Goal: Book appointment/travel/reservation

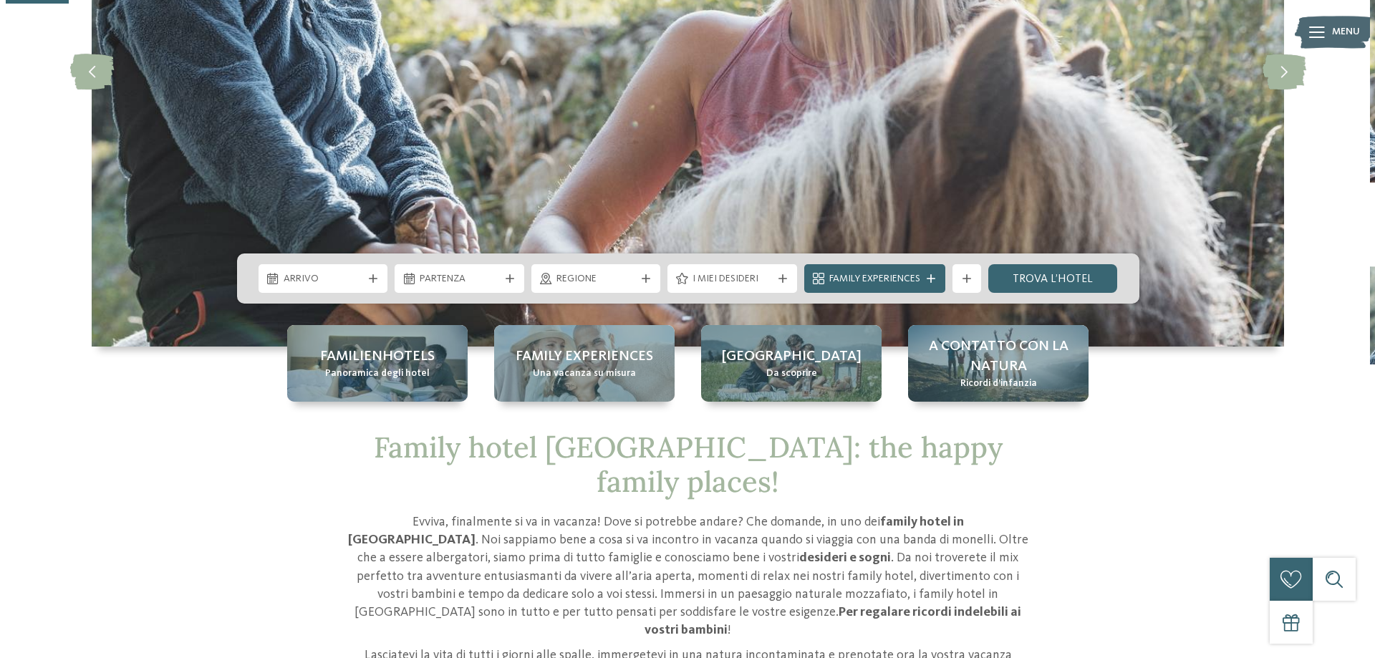
scroll to position [287, 0]
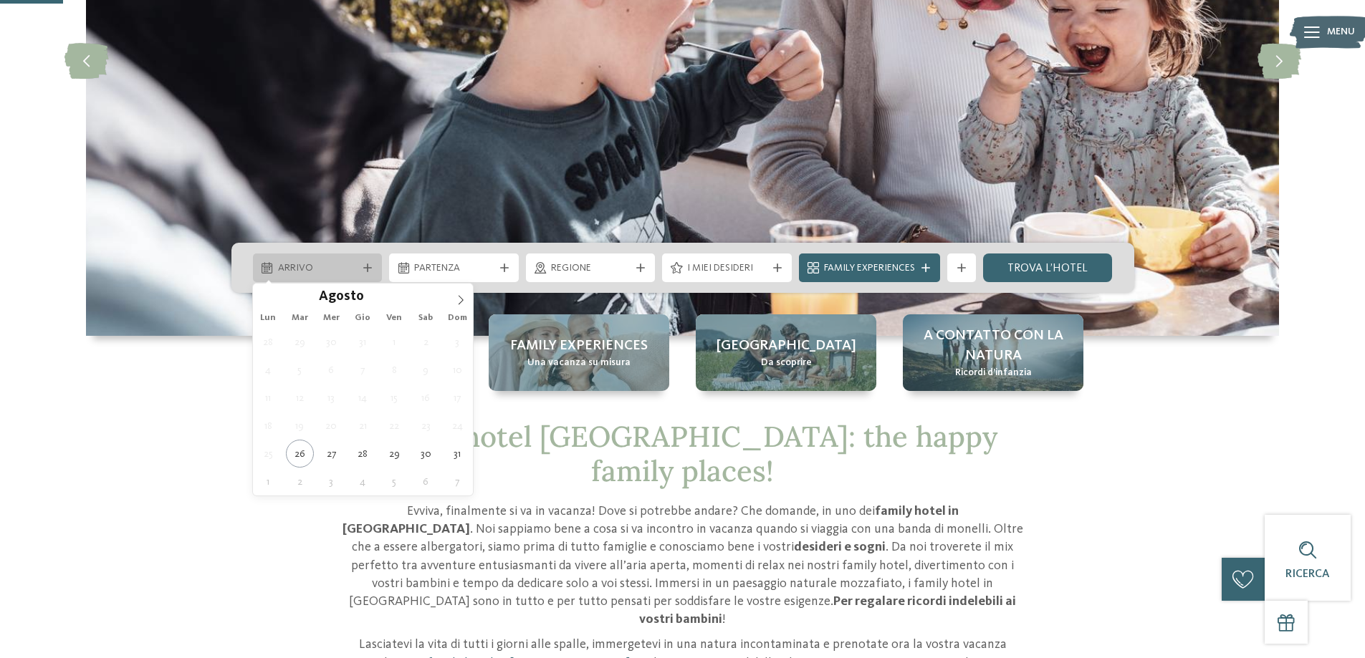
click at [344, 267] on span "Arrivo" at bounding box center [318, 268] width 80 height 14
click at [461, 305] on span at bounding box center [460, 296] width 24 height 24
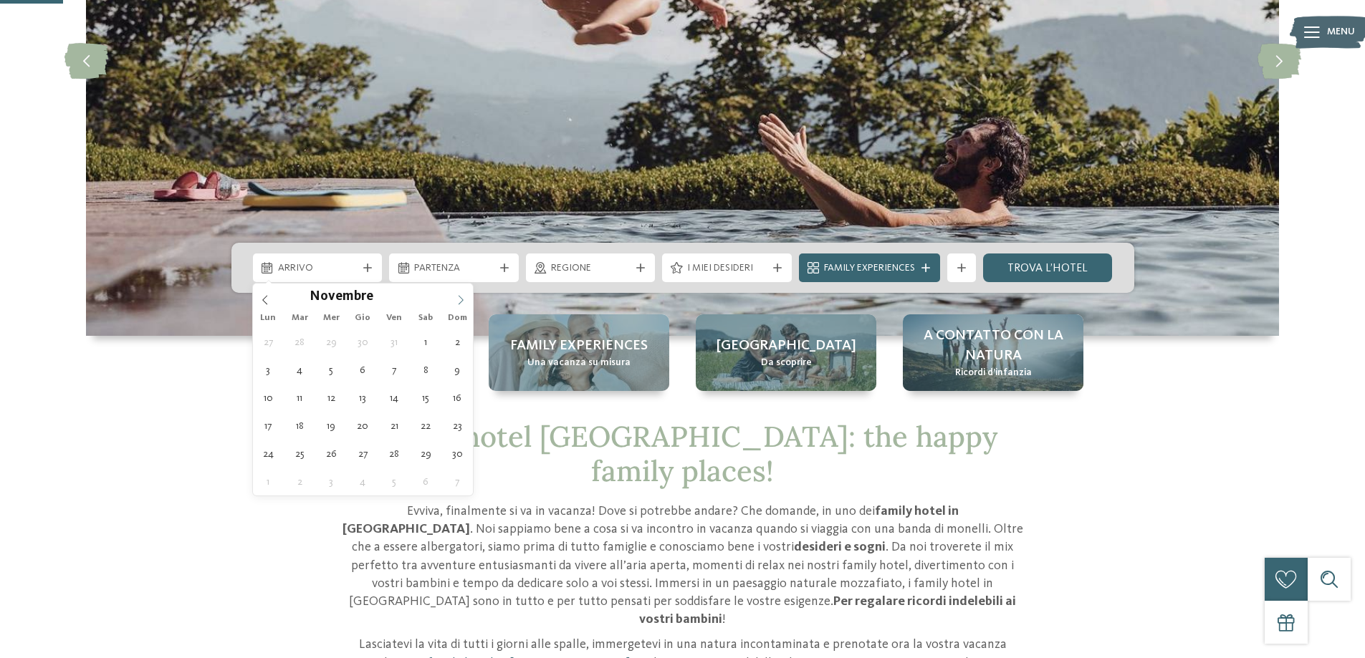
click at [461, 305] on span at bounding box center [460, 296] width 24 height 24
type input "****"
click at [461, 305] on span at bounding box center [460, 296] width 24 height 24
click at [461, 301] on icon at bounding box center [461, 300] width 10 height 10
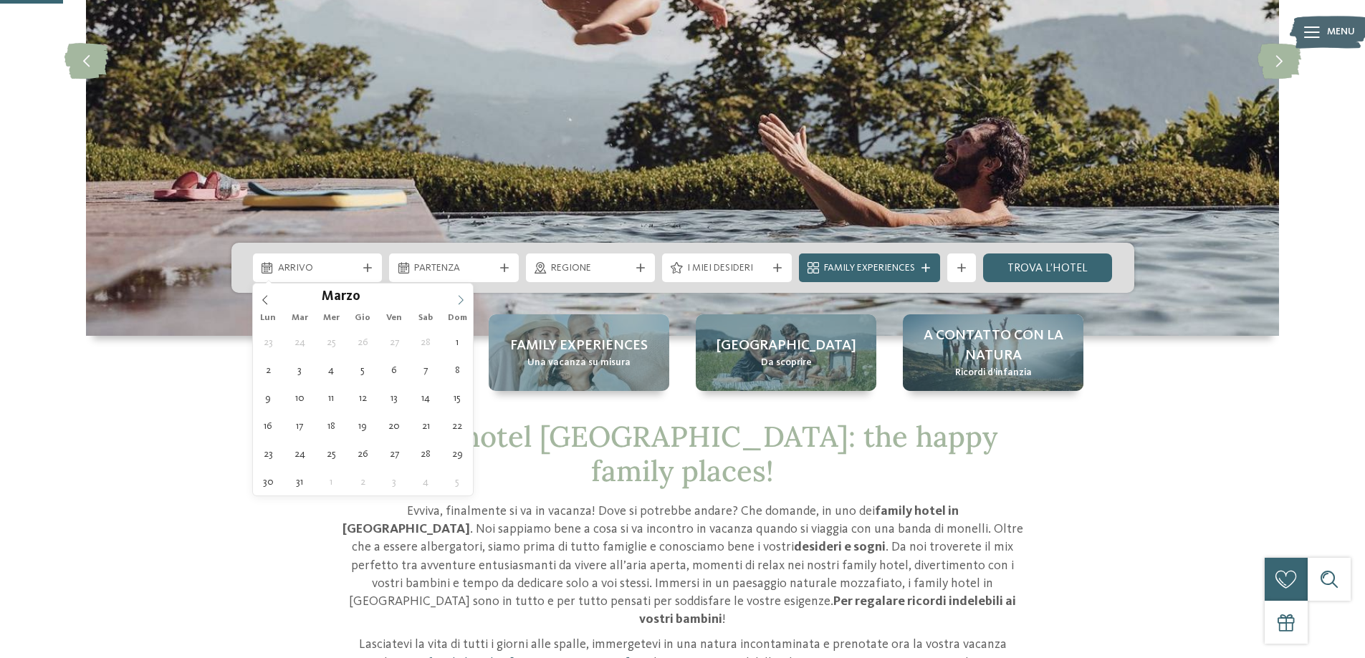
click at [461, 301] on icon at bounding box center [461, 300] width 10 height 10
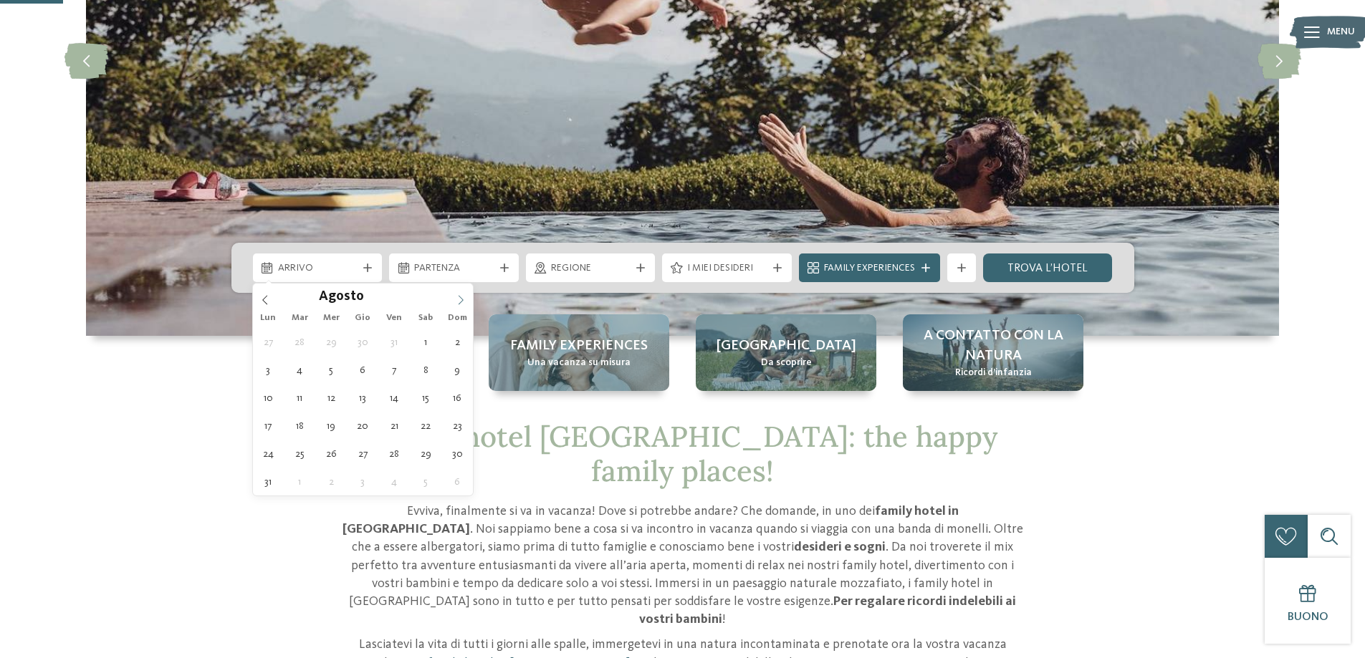
click at [461, 301] on icon at bounding box center [461, 300] width 10 height 10
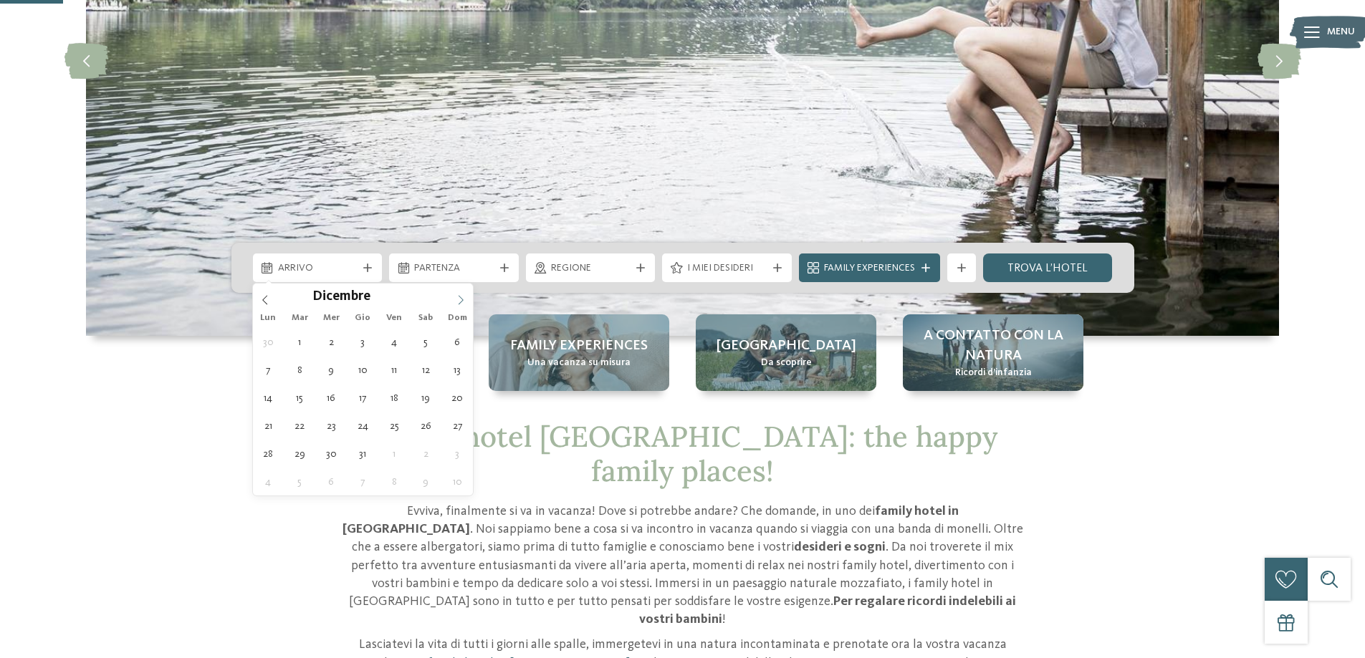
click at [461, 301] on icon at bounding box center [461, 300] width 10 height 10
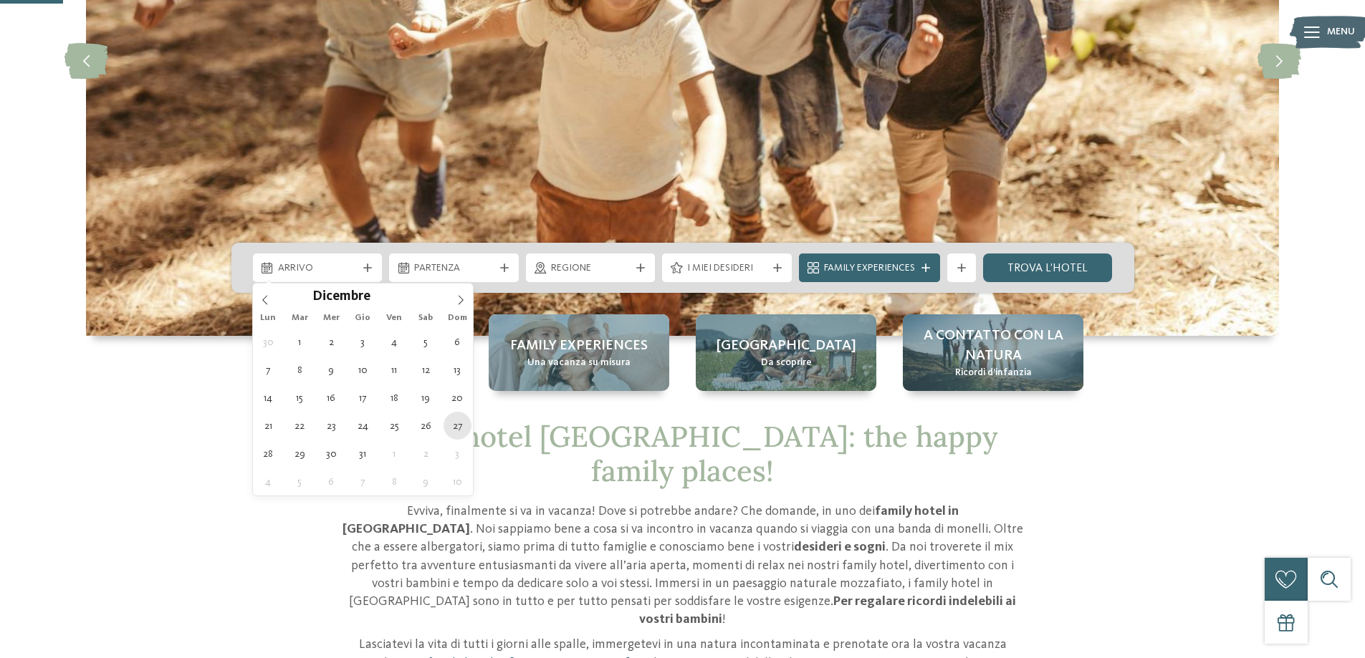
type div "[DATE]"
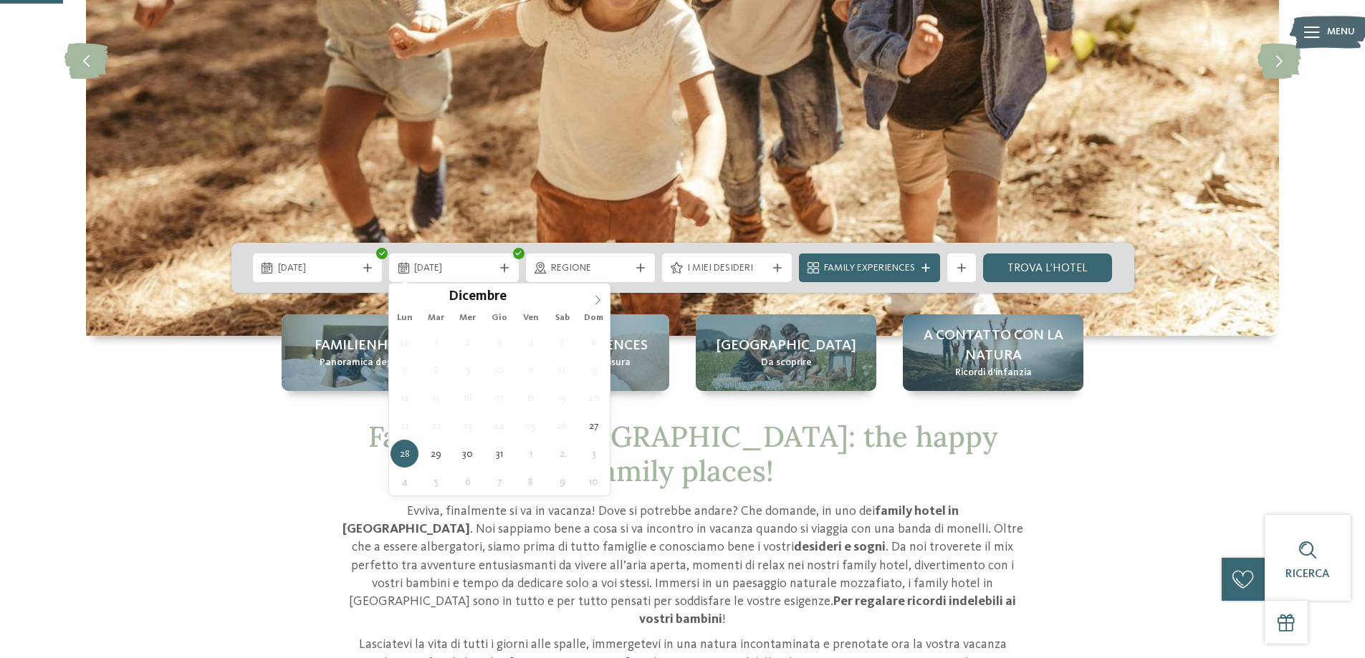
type input "****"
click at [599, 298] on icon at bounding box center [597, 300] width 10 height 10
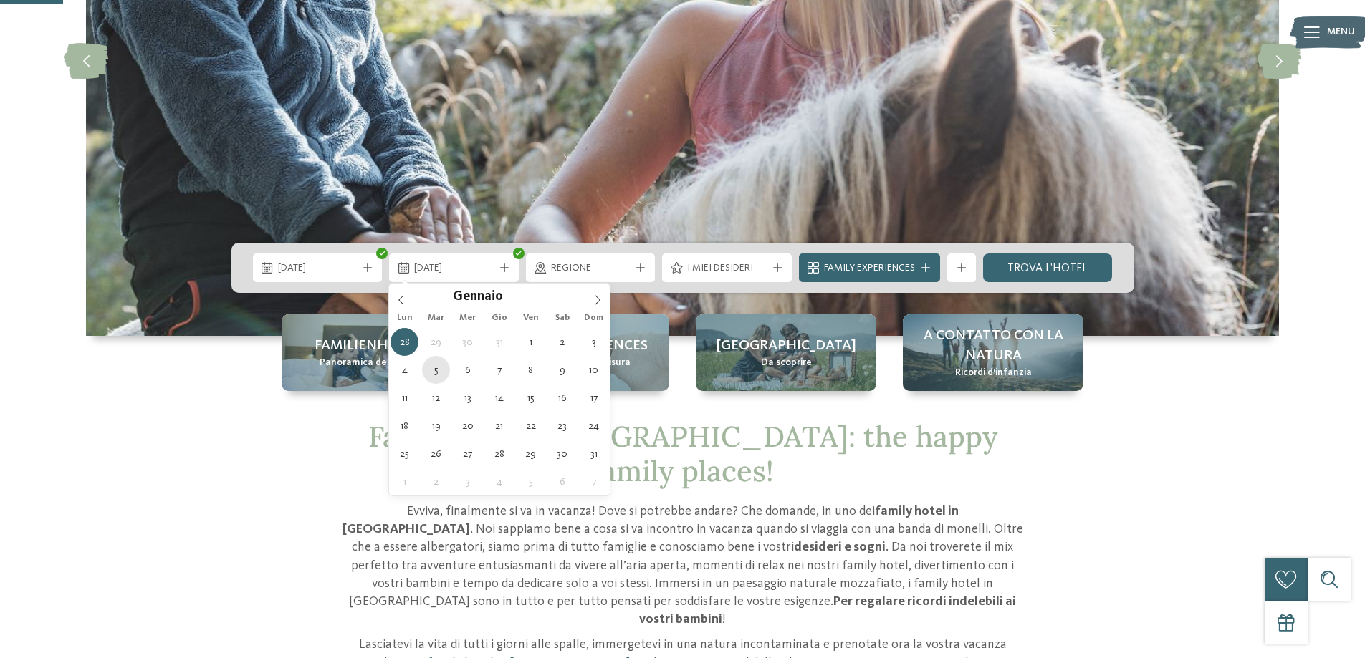
type div "[DATE]"
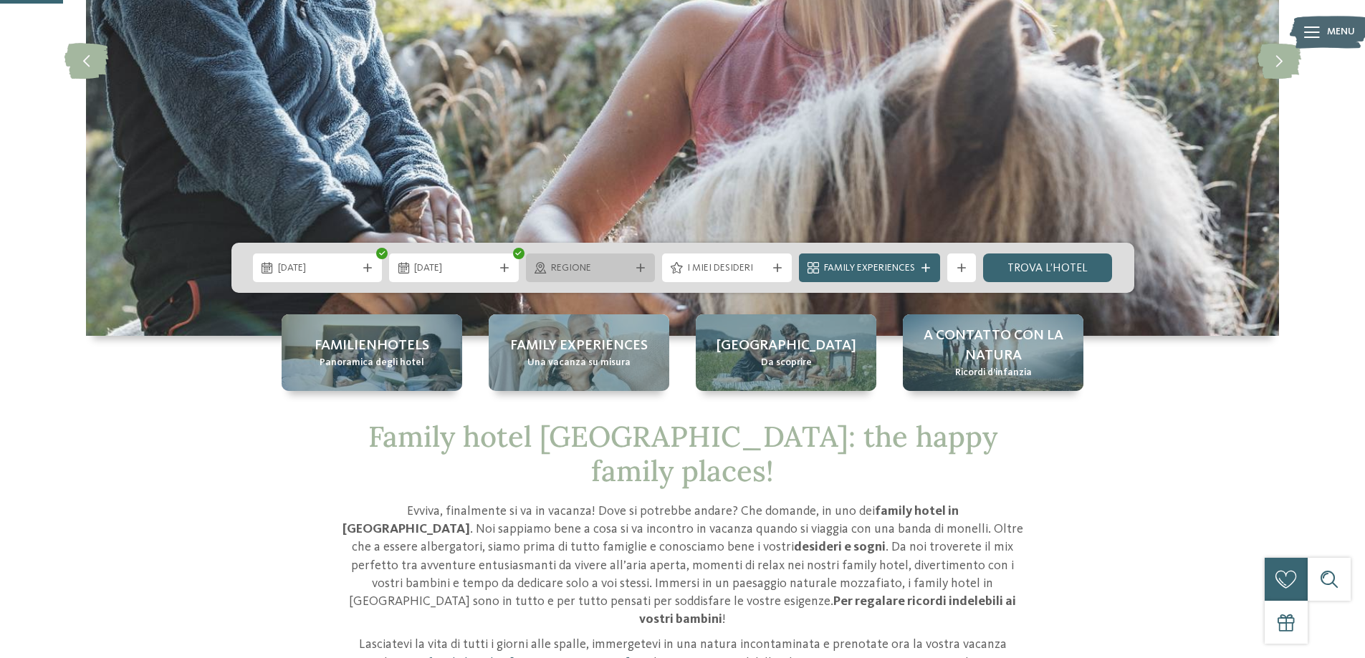
click at [598, 257] on div "Regione" at bounding box center [591, 268] width 130 height 29
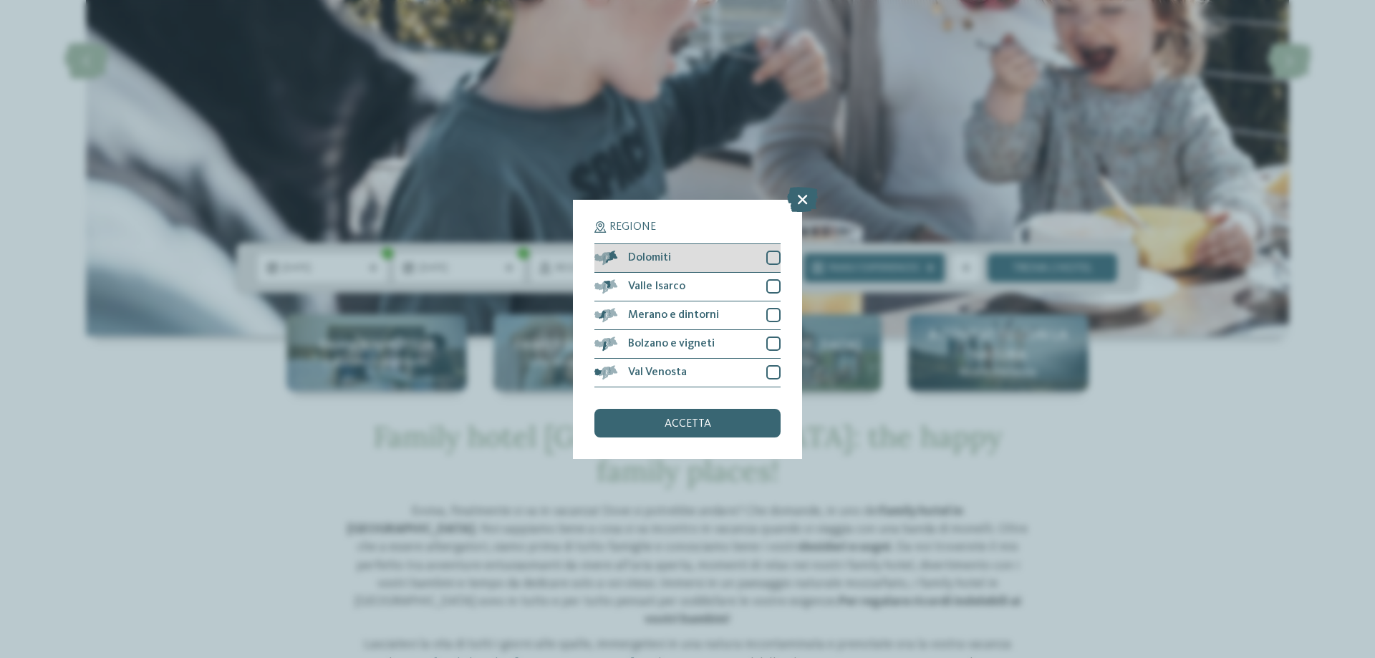
click at [776, 261] on div at bounding box center [773, 258] width 14 height 14
click at [673, 428] on span "accetta" at bounding box center [688, 423] width 47 height 11
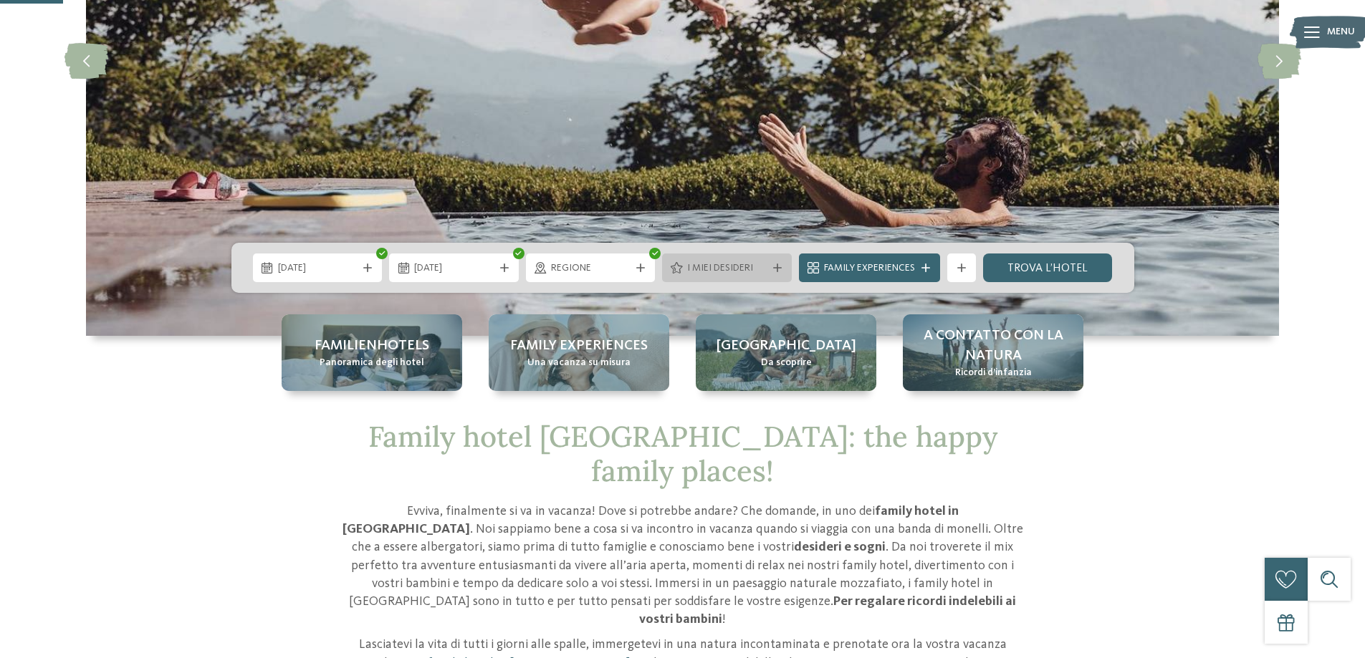
click at [728, 278] on div "I miei desideri" at bounding box center [727, 268] width 130 height 29
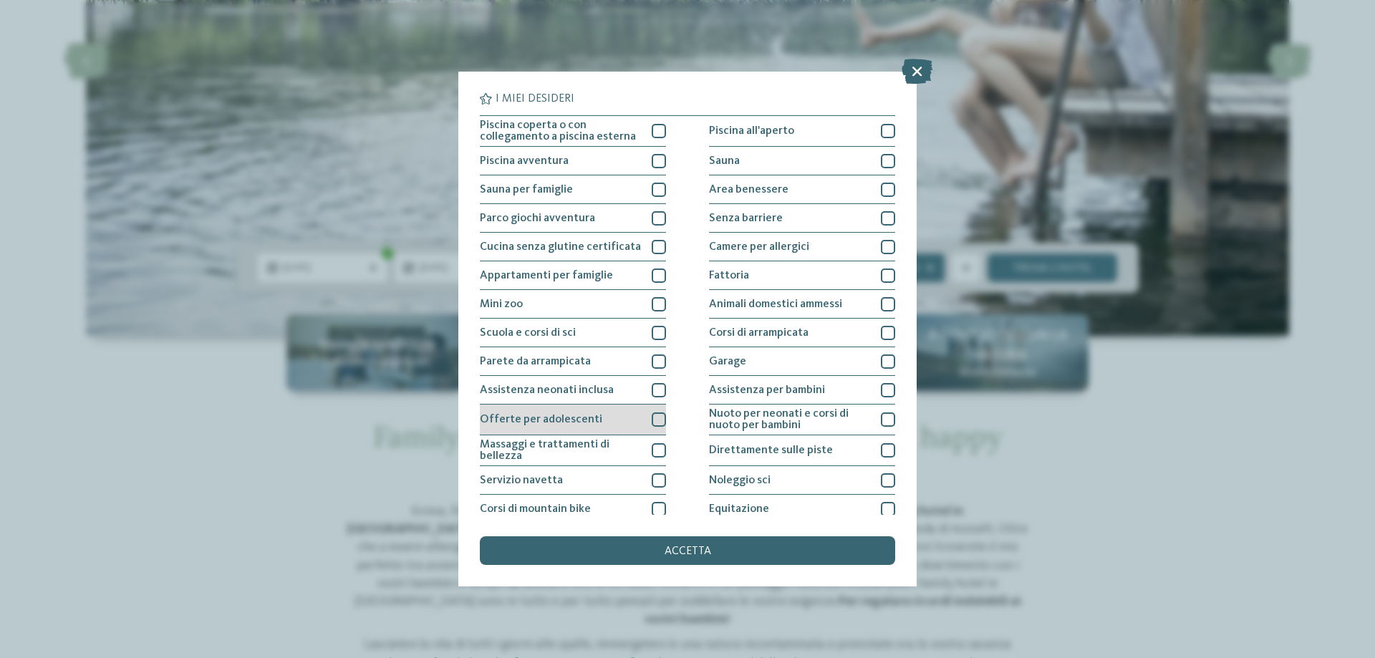
click at [652, 420] on div at bounding box center [659, 420] width 14 height 14
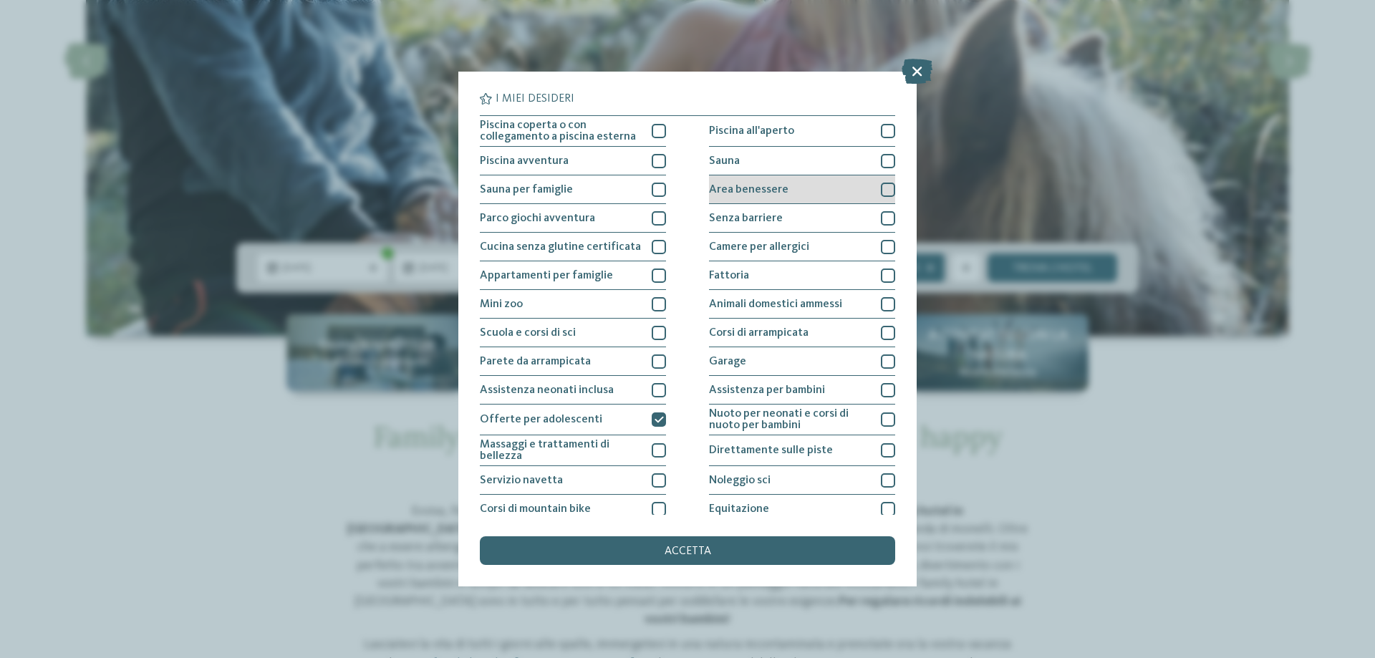
click at [881, 188] on div at bounding box center [888, 190] width 14 height 14
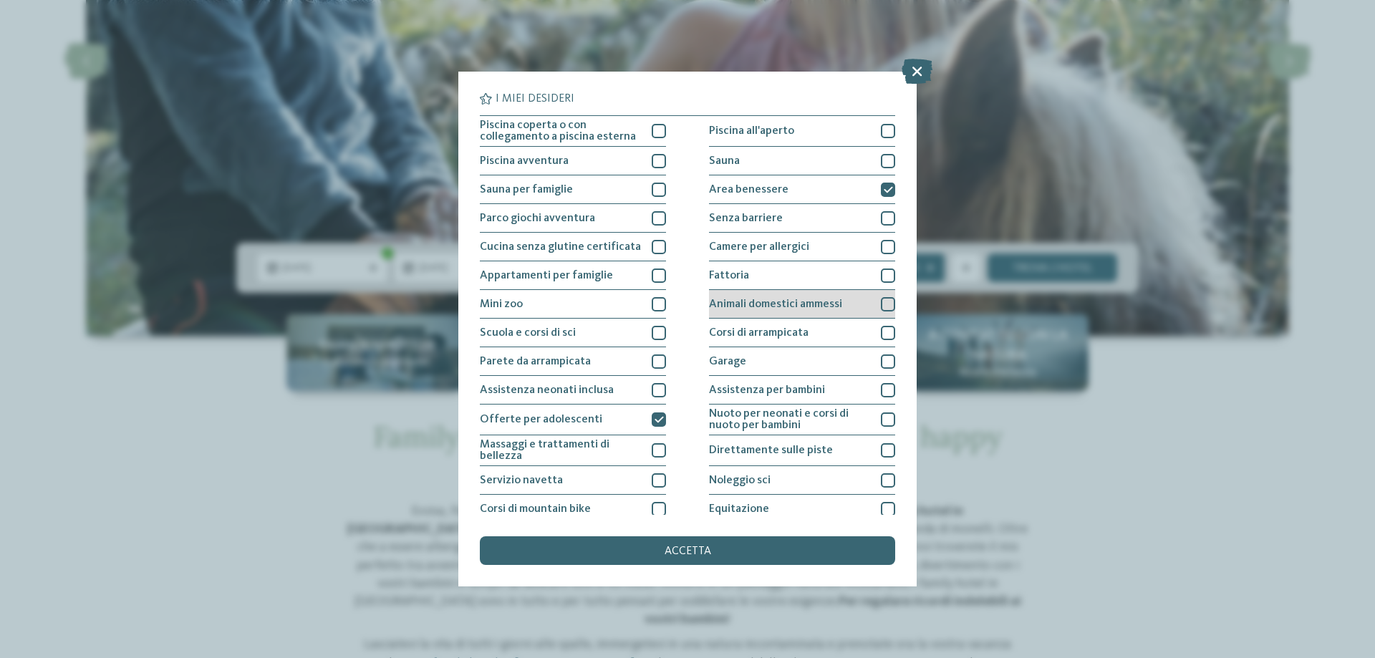
click at [886, 307] on div at bounding box center [888, 304] width 14 height 14
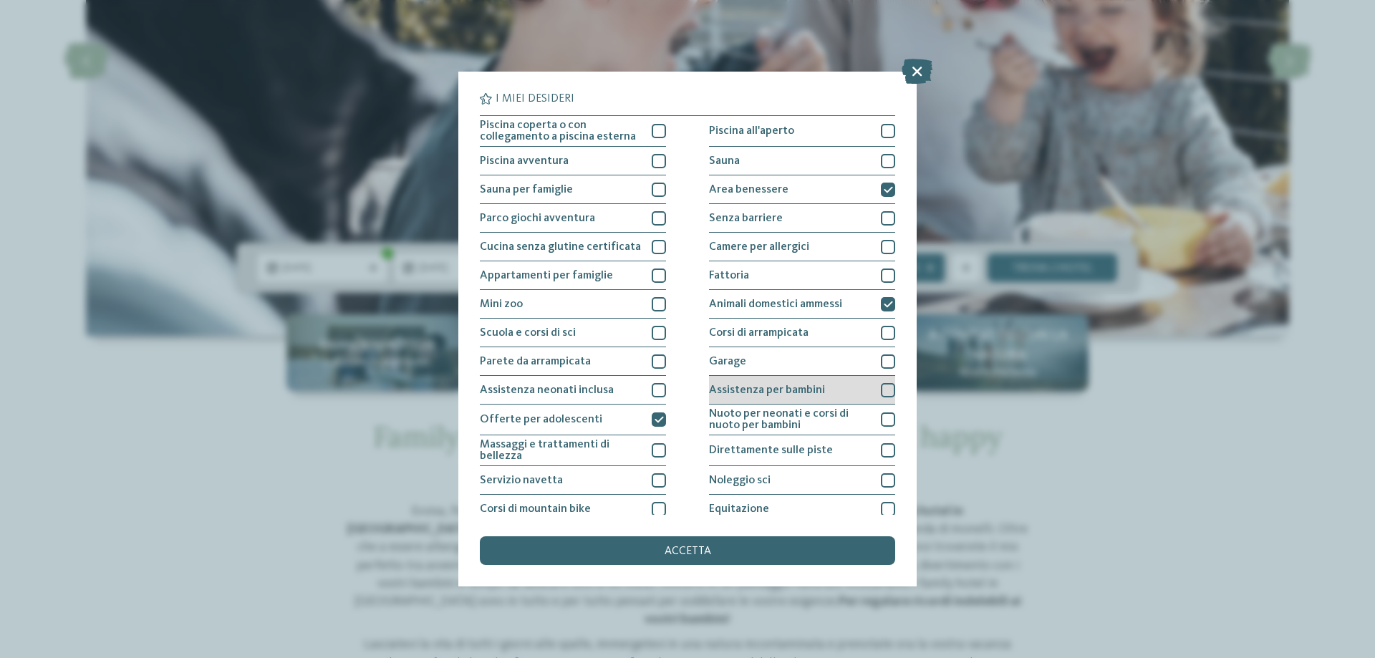
click at [881, 389] on div at bounding box center [888, 390] width 14 height 14
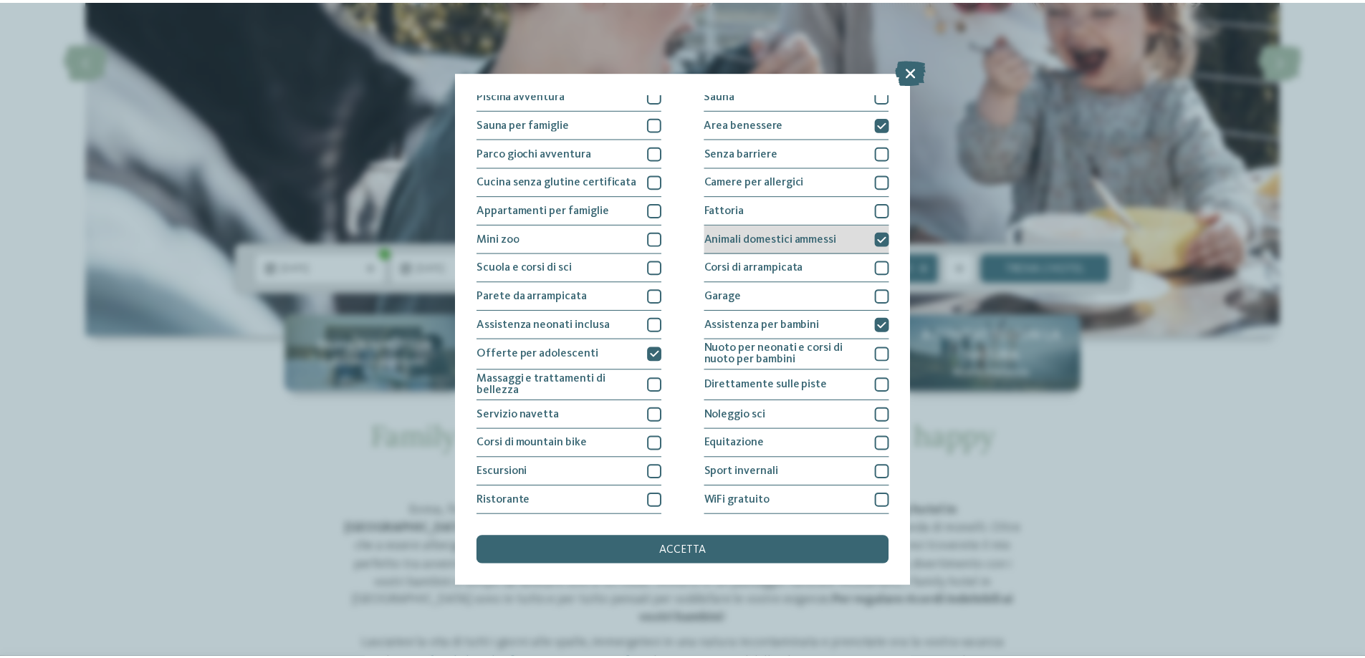
scroll to position [95, 0]
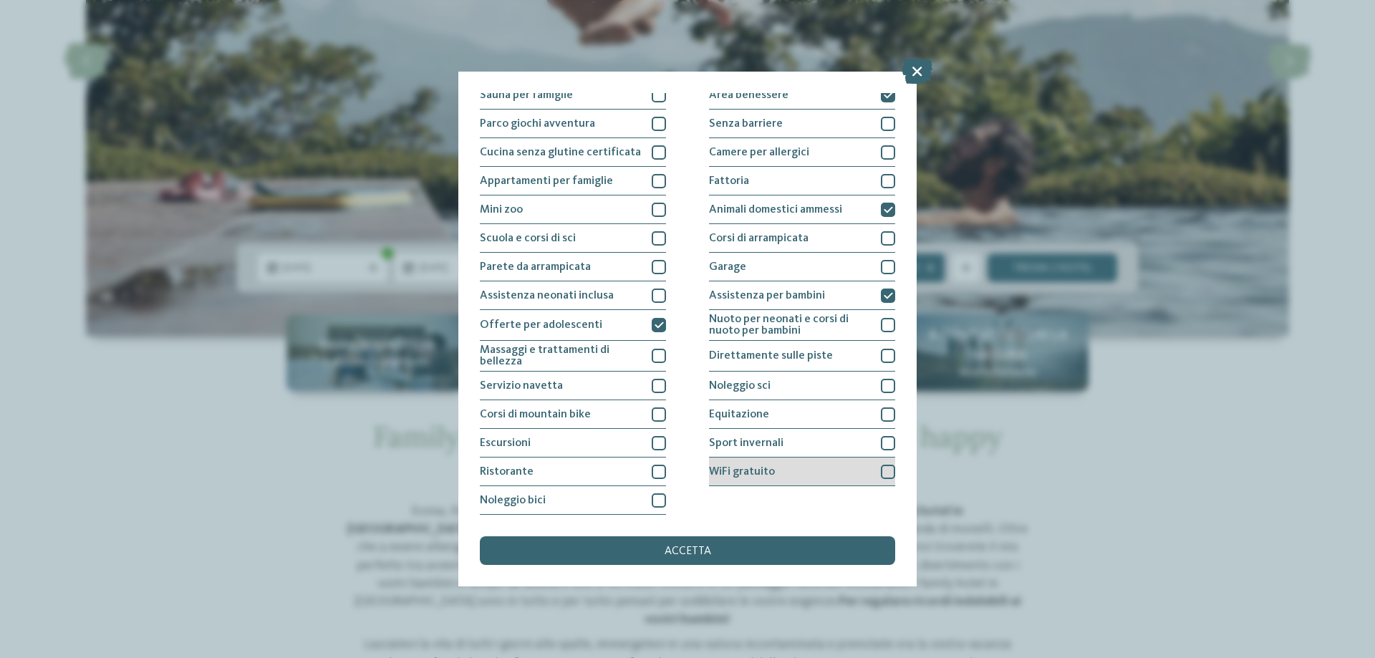
click at [881, 478] on div at bounding box center [888, 472] width 14 height 14
click at [659, 448] on div at bounding box center [659, 443] width 14 height 14
click at [685, 541] on div "accetta" at bounding box center [687, 550] width 415 height 29
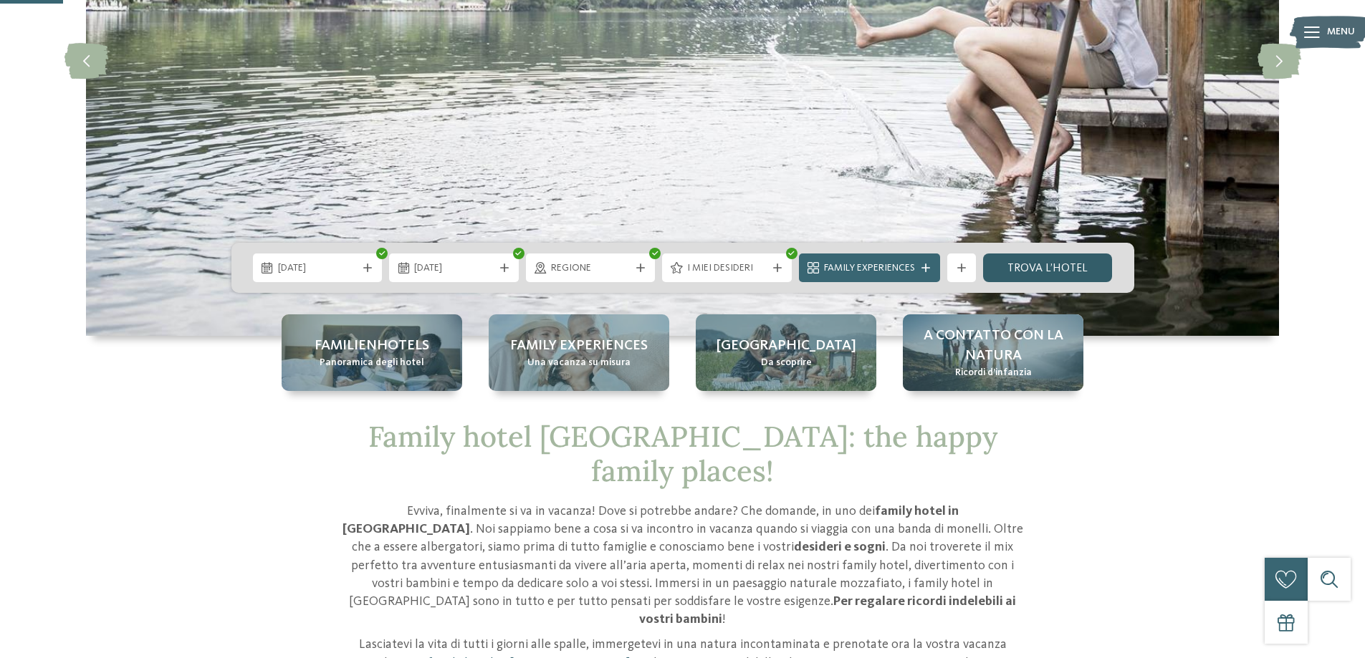
click at [1049, 263] on link "trova l’hotel" at bounding box center [1048, 268] width 130 height 29
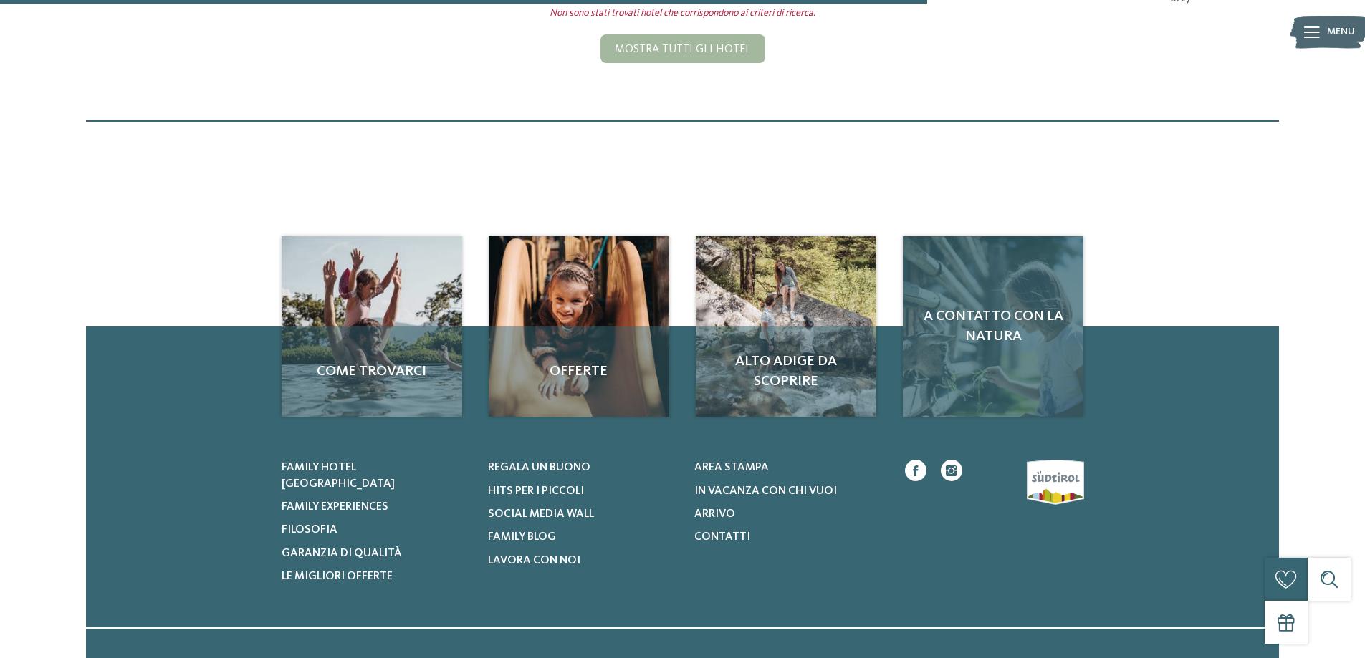
scroll to position [220, 0]
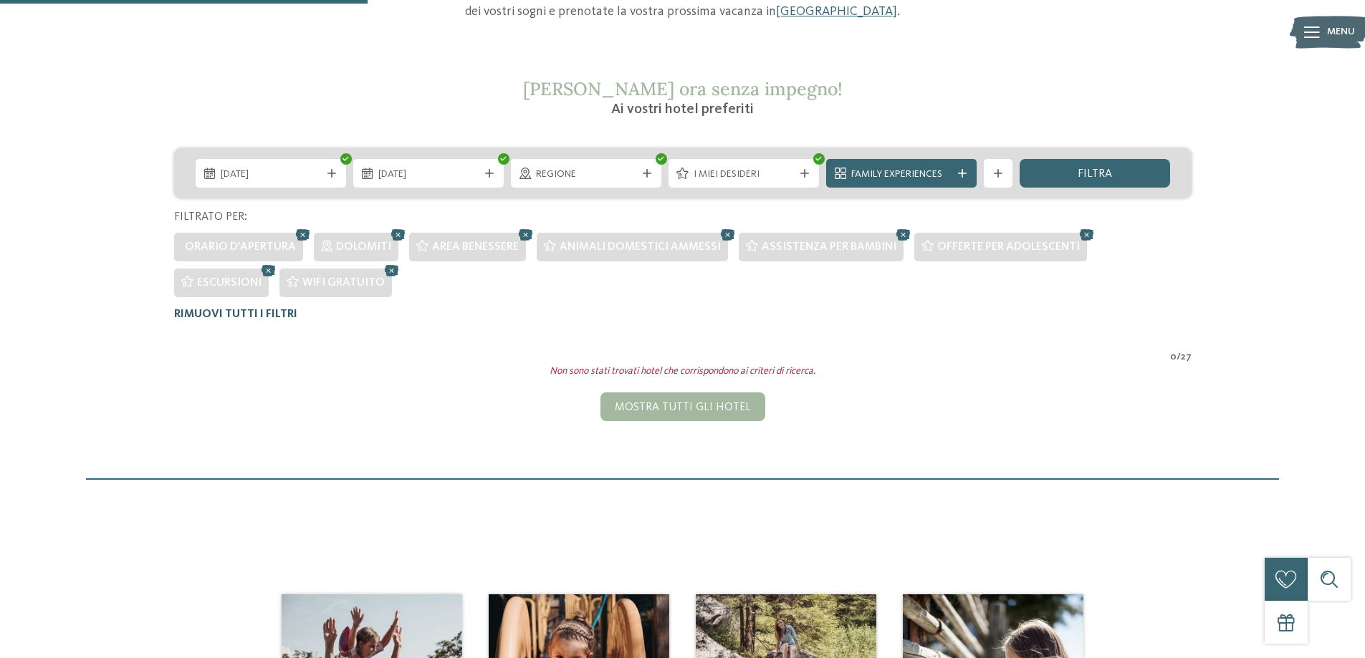
click at [219, 312] on span "Rimuovi tutti i filtri" at bounding box center [235, 314] width 123 height 11
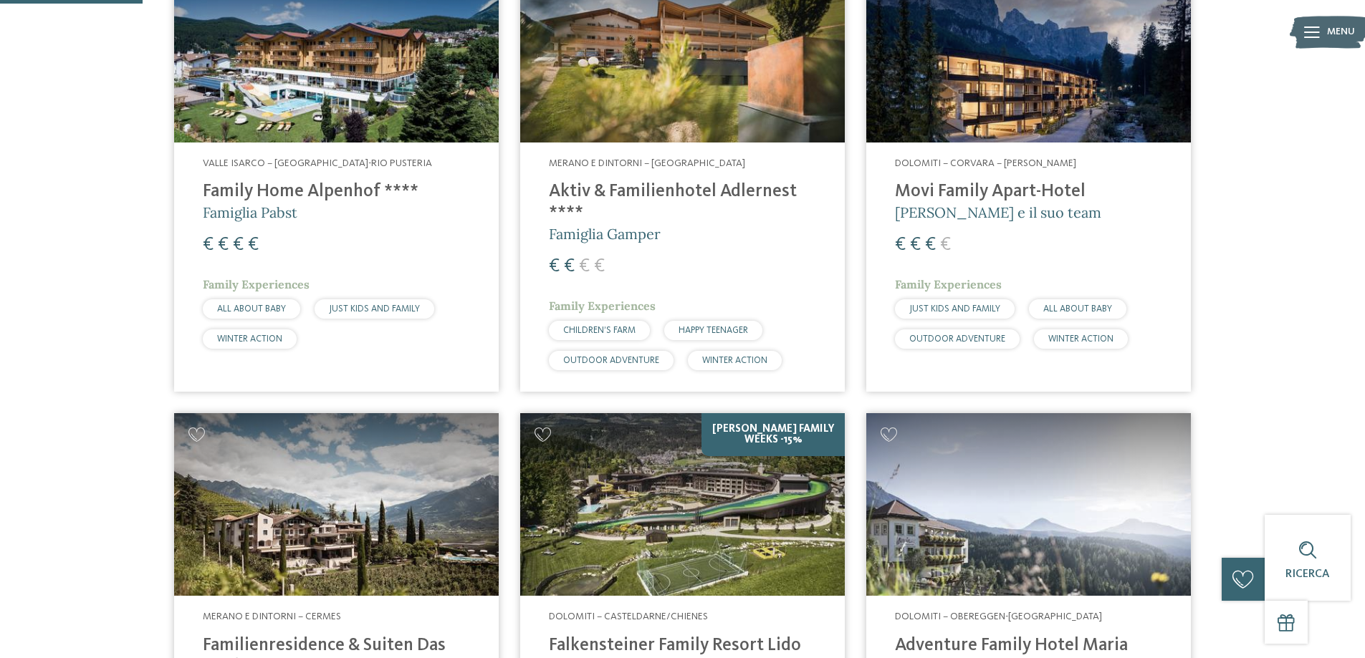
scroll to position [669, 0]
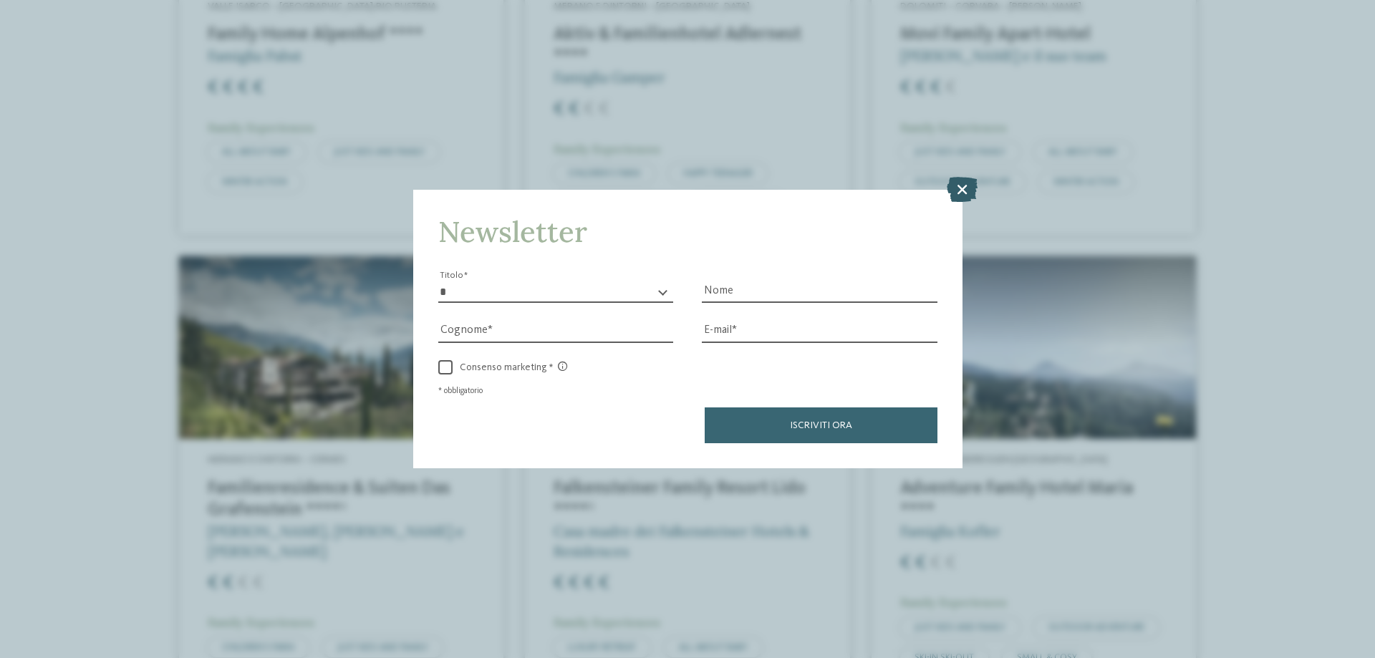
click at [961, 189] on icon at bounding box center [962, 189] width 31 height 25
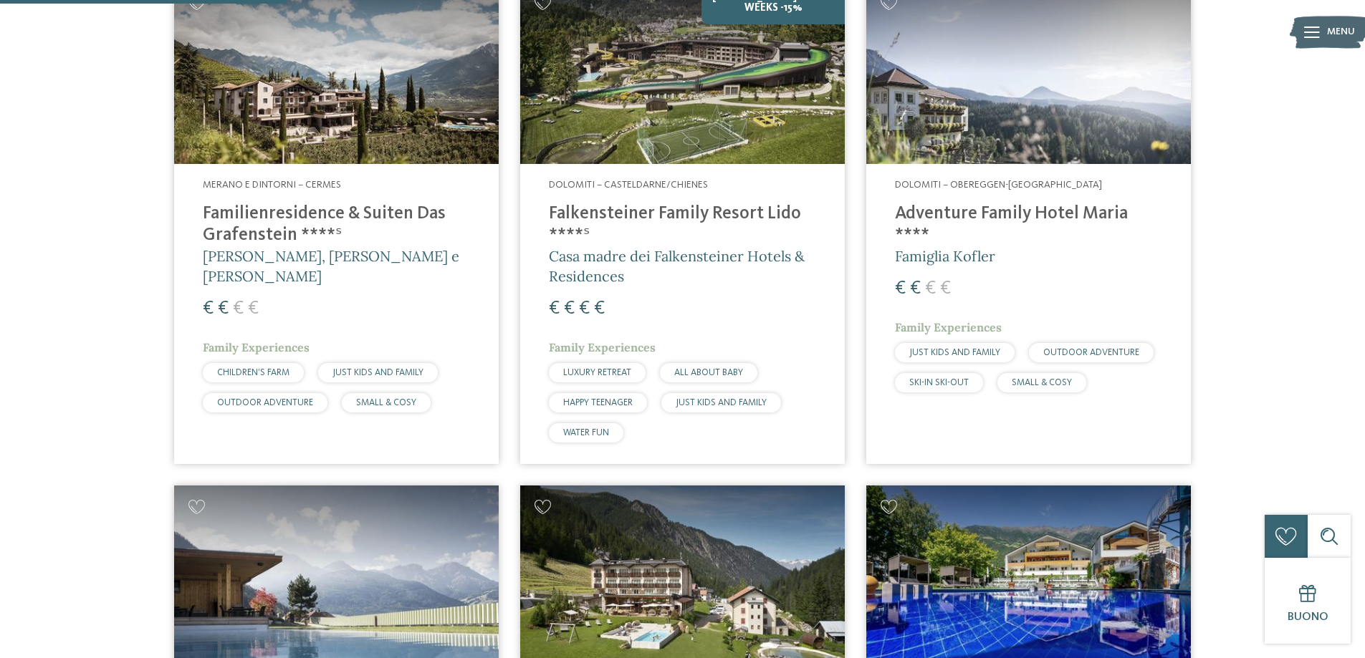
scroll to position [812, 0]
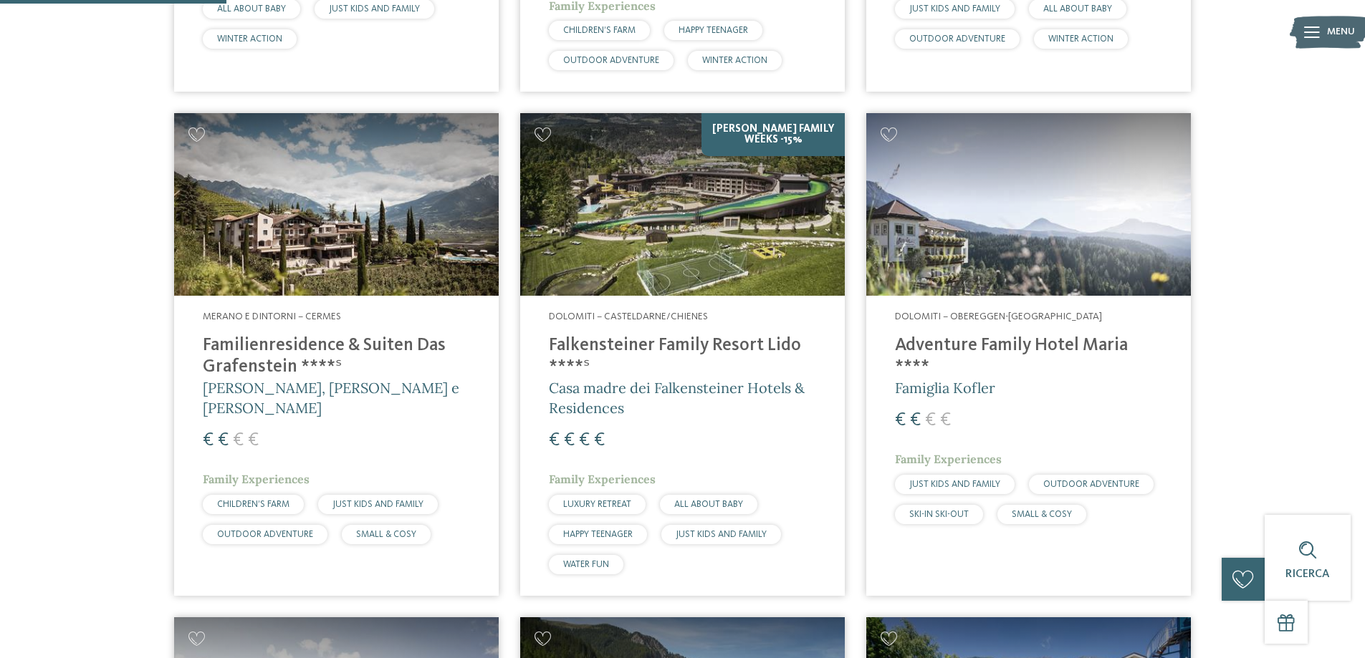
click at [968, 342] on h4 "Adventure Family Hotel Maria ****" at bounding box center [1028, 356] width 267 height 43
click at [606, 349] on h4 "Falkensteiner Family Resort Lido ****ˢ" at bounding box center [682, 356] width 267 height 43
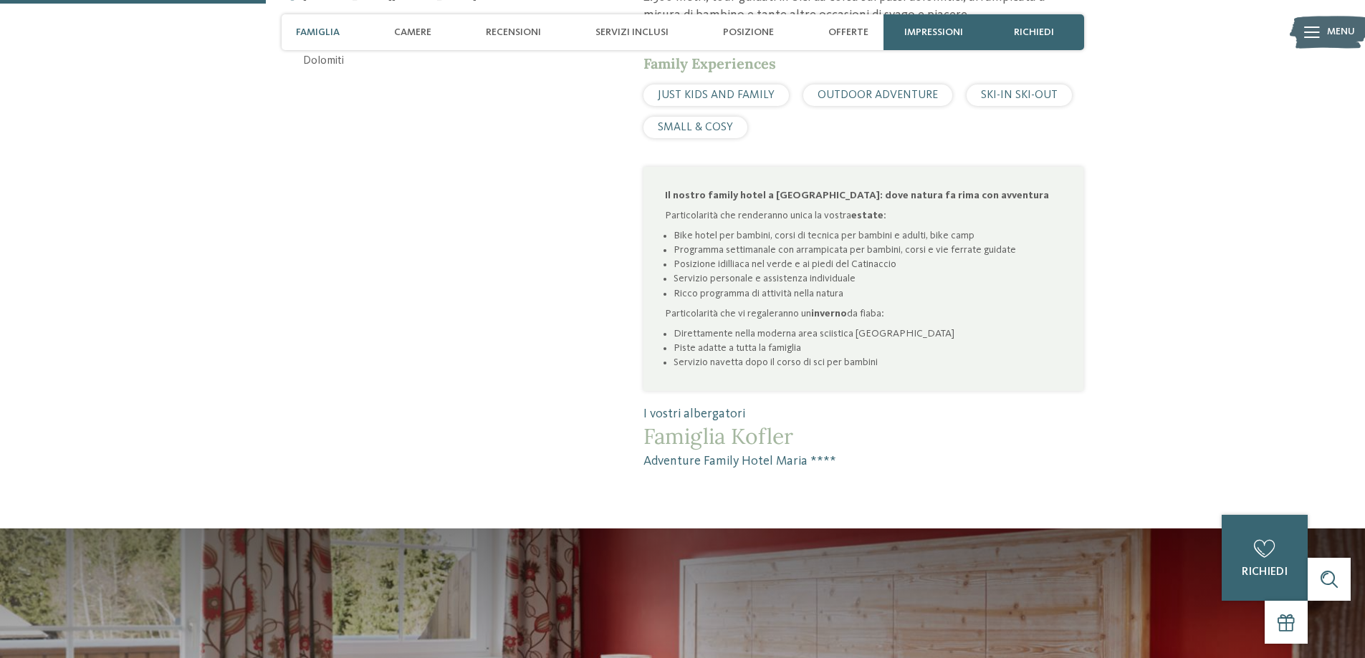
scroll to position [645, 0]
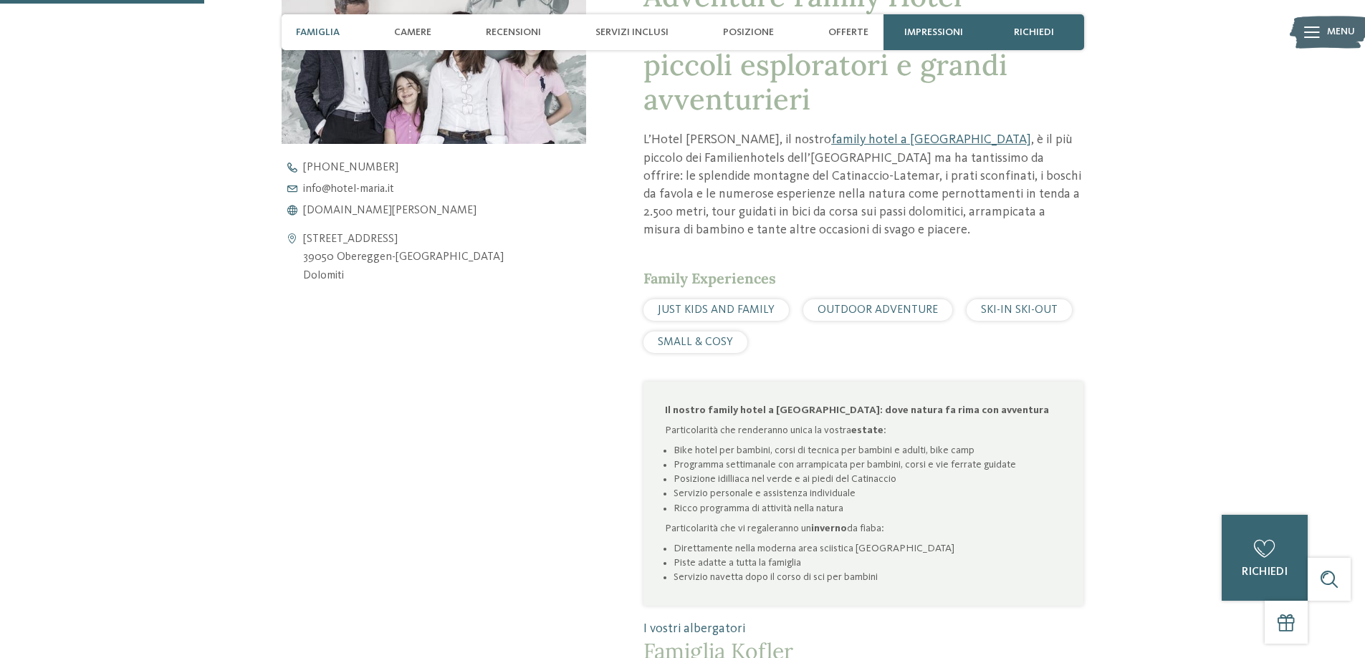
click at [329, 203] on div "+39 0471 615 772 info@ no-spam. hotel-maria. no-spam. it www.hotel-maria.it" at bounding box center [445, 189] width 329 height 54
click at [329, 205] on span "www.hotel-maria.it" at bounding box center [389, 210] width 173 height 11
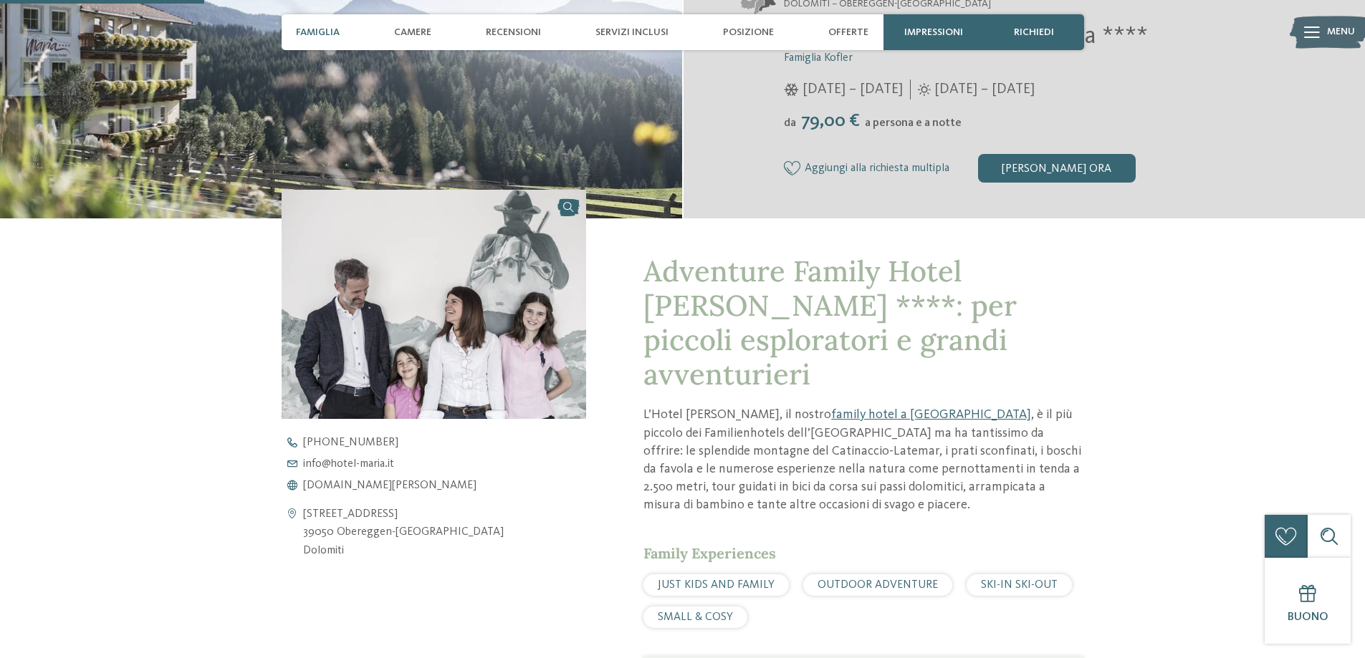
scroll to position [143, 0]
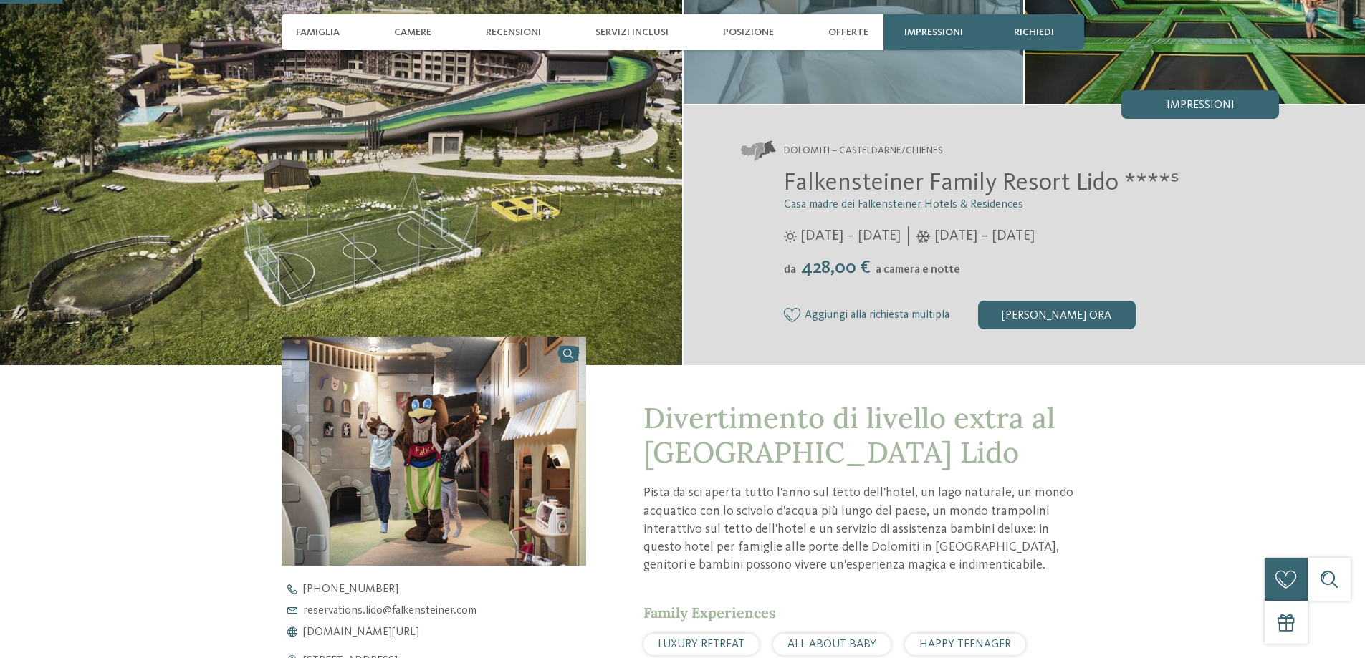
scroll to position [358, 0]
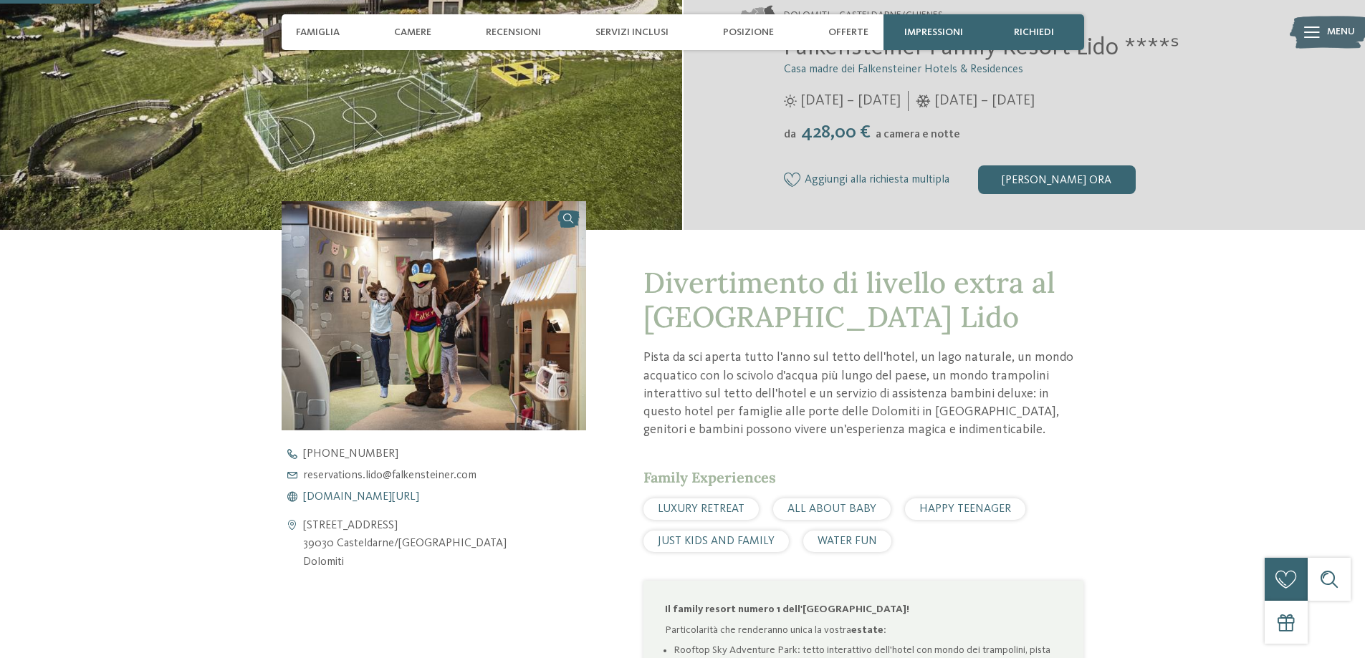
click at [384, 499] on span "www.falkensteiner.com/it/family-resort-lido" at bounding box center [361, 496] width 116 height 11
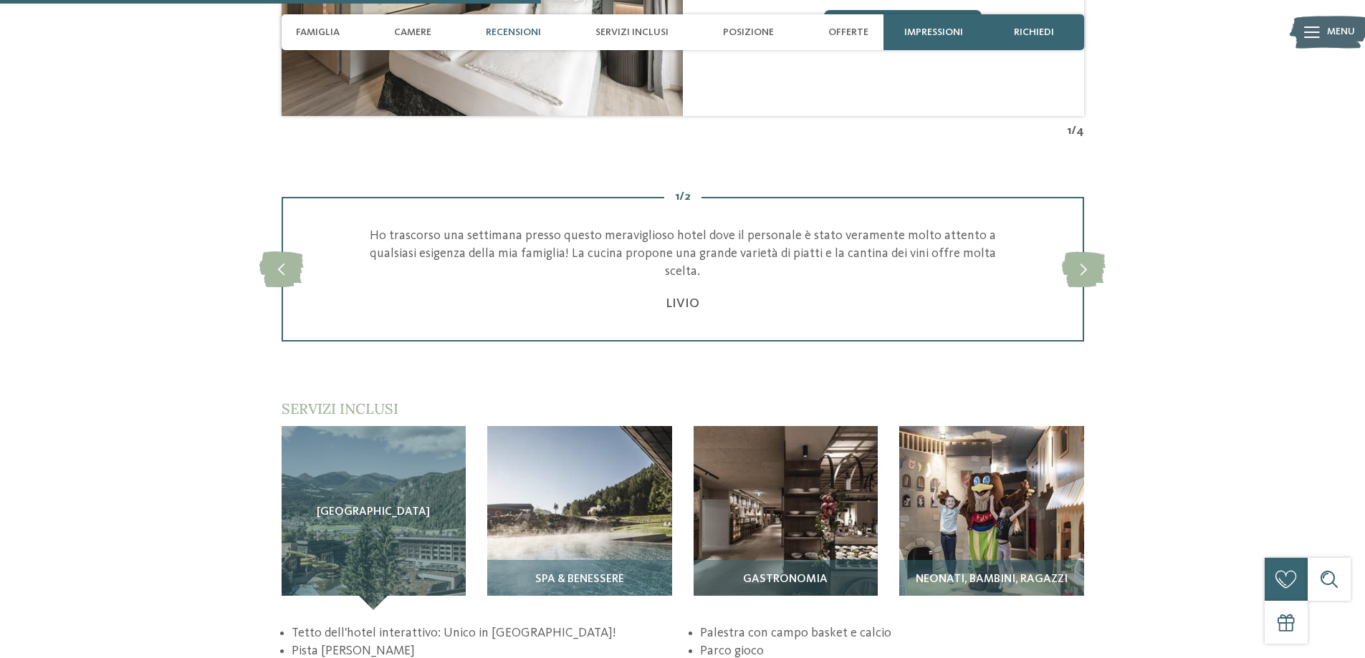
scroll to position [1934, 0]
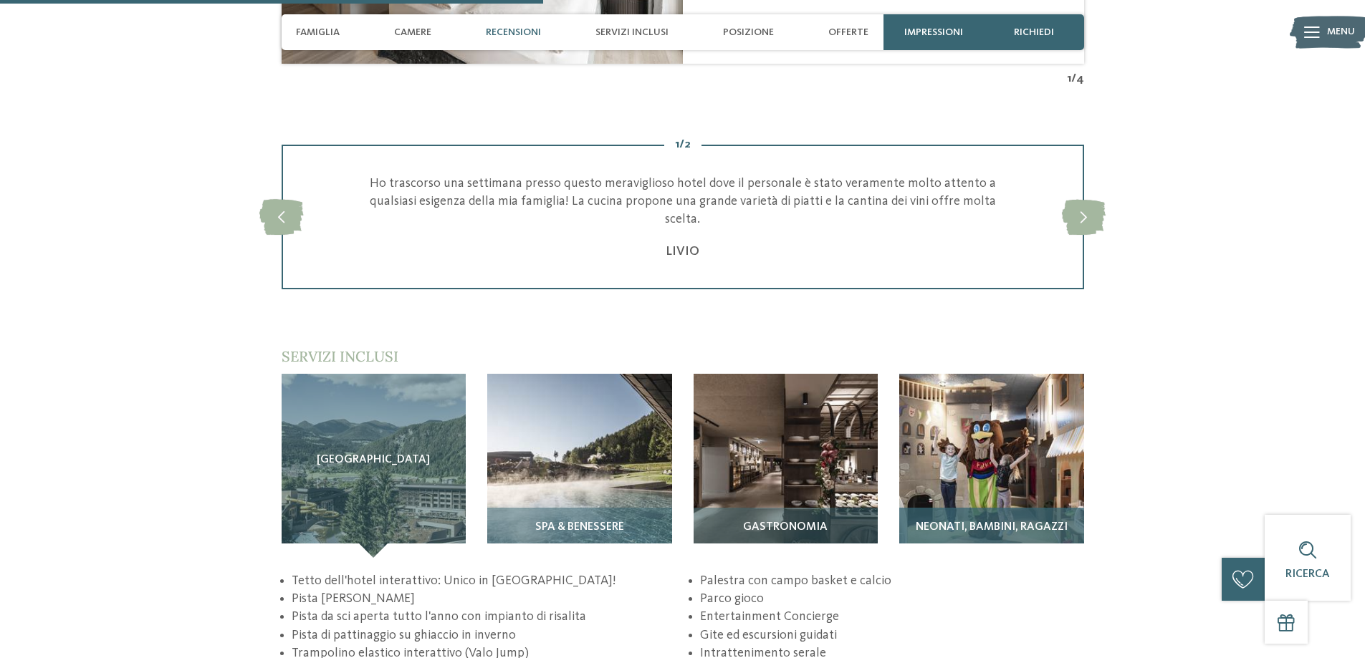
click at [947, 524] on span "Neonati, bambini, ragazzi" at bounding box center [991, 527] width 152 height 13
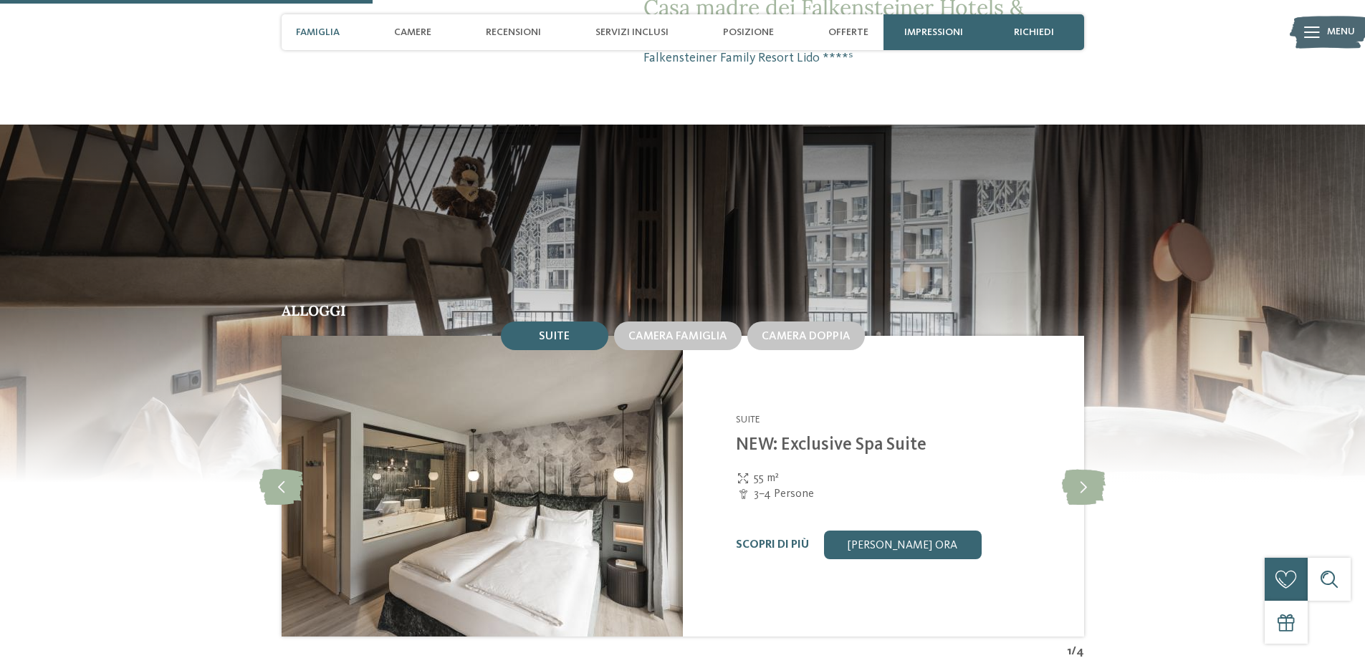
scroll to position [788, 0]
